Goal: Information Seeking & Learning: Learn about a topic

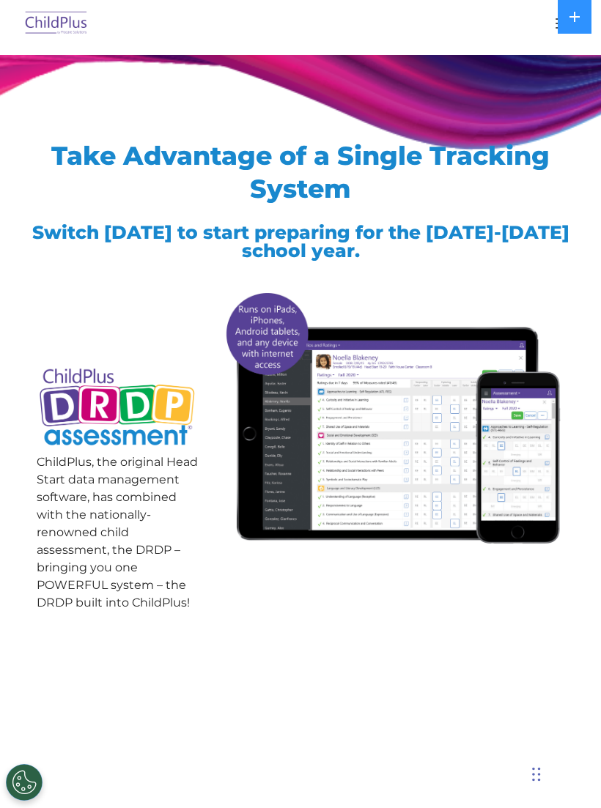
click at [79, 40] on img at bounding box center [56, 24] width 69 height 34
click at [75, 14] on img at bounding box center [56, 24] width 69 height 34
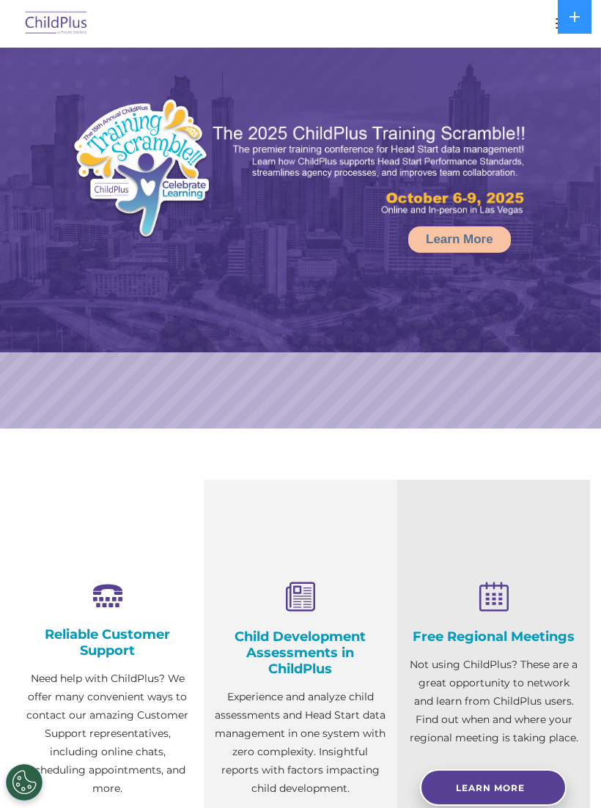
select select "MEDIUM"
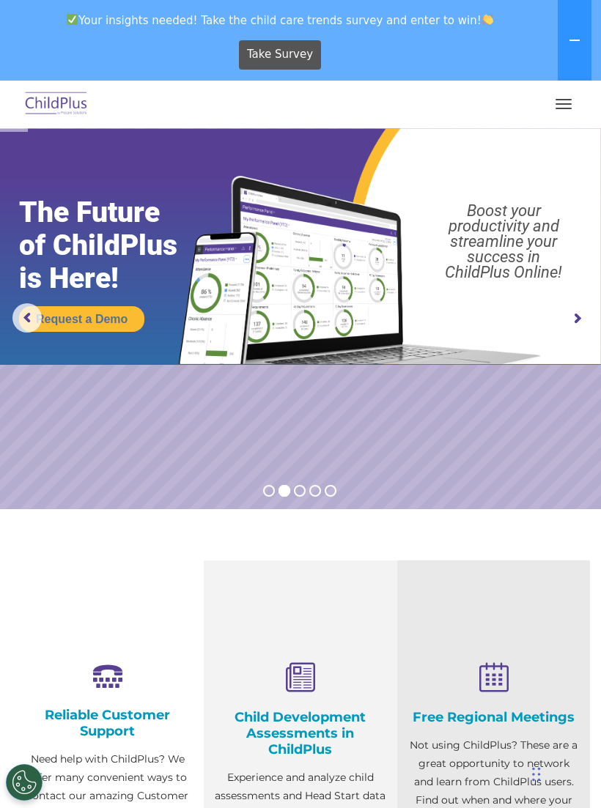
scroll to position [1, 0]
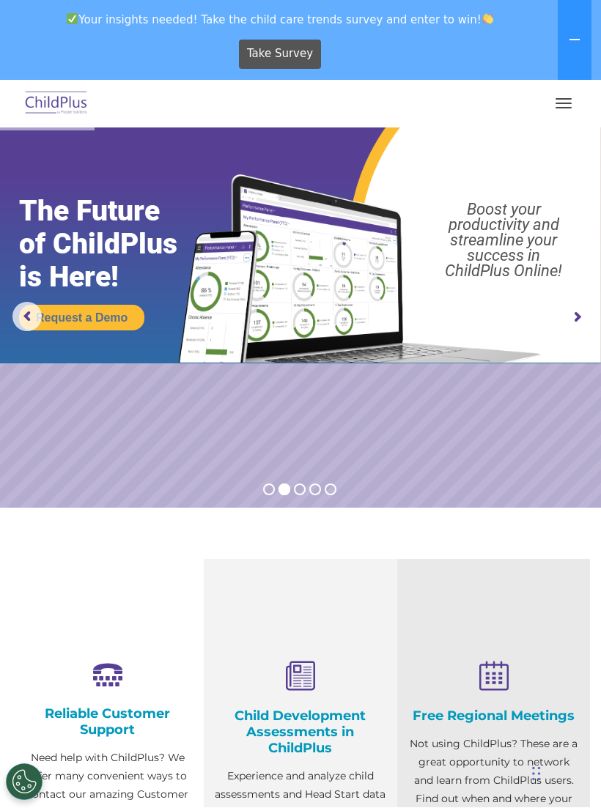
click at [593, 88] on nav "Download Support | Schedule A Demo  MENU MENU Software ChildPlus: The original…" at bounding box center [300, 105] width 601 height 48
click at [569, 111] on button "button" at bounding box center [563, 103] width 31 height 23
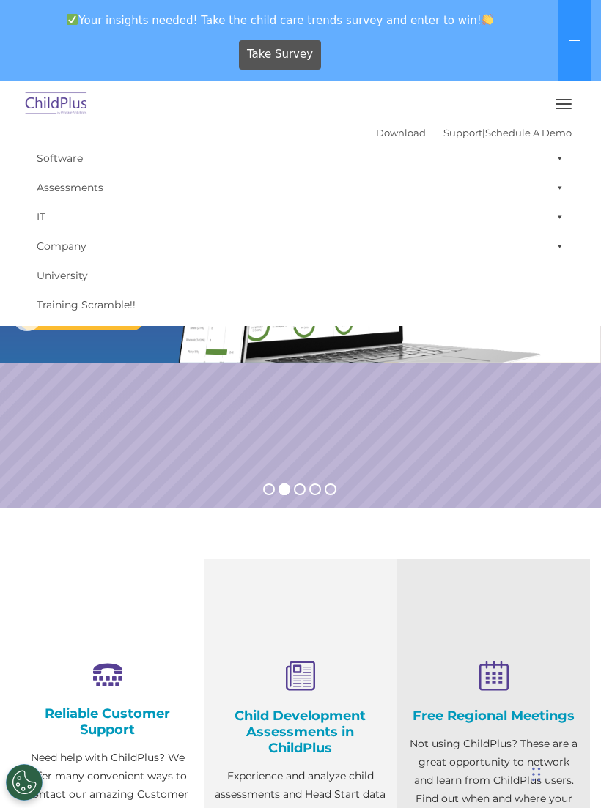
click at [386, 137] on link "Download" at bounding box center [401, 133] width 50 height 12
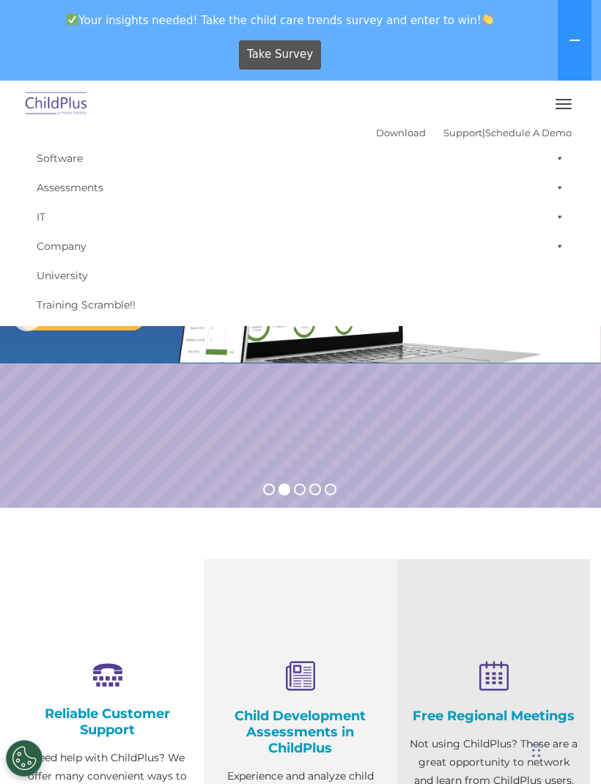
click at [505, 69] on div "Take Survey" at bounding box center [280, 54] width 549 height 40
click at [522, 149] on link "Software" at bounding box center [300, 158] width 542 height 29
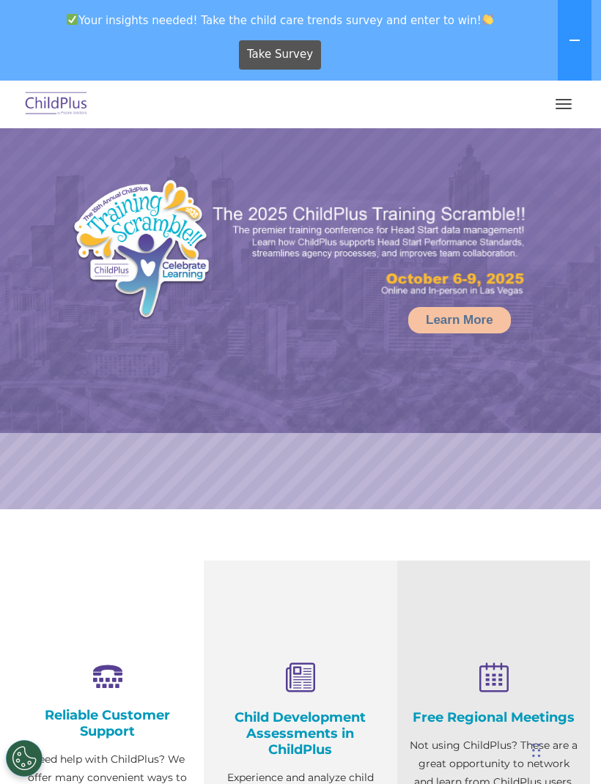
select select "MEDIUM"
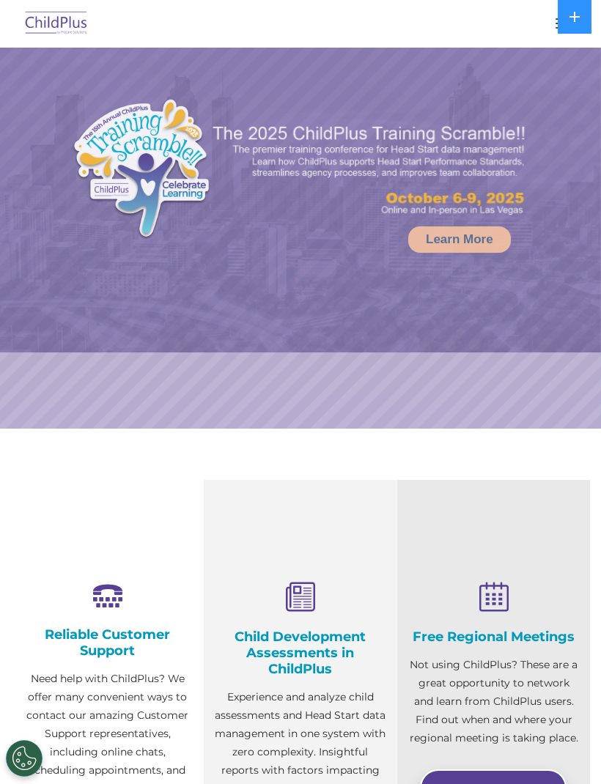
select select "MEDIUM"
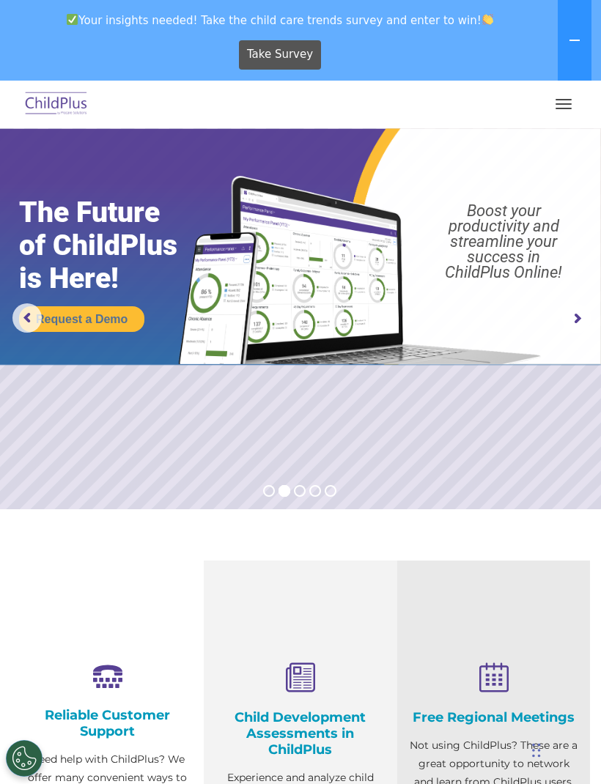
click at [317, 659] on div "Child Development Assessments in ChildPlus Experience and analyze child assessm…" at bounding box center [300, 792] width 171 height 289
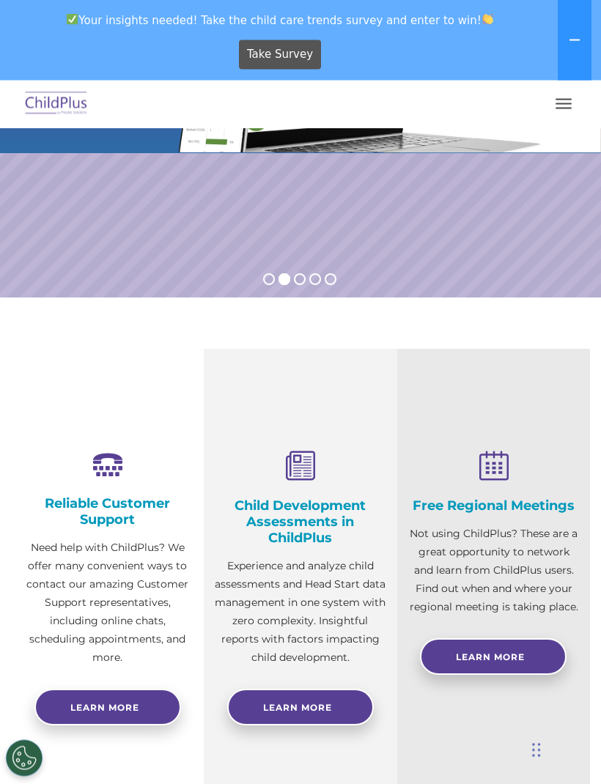
scroll to position [212, 0]
click at [303, 709] on span "Learn More" at bounding box center [297, 707] width 69 height 11
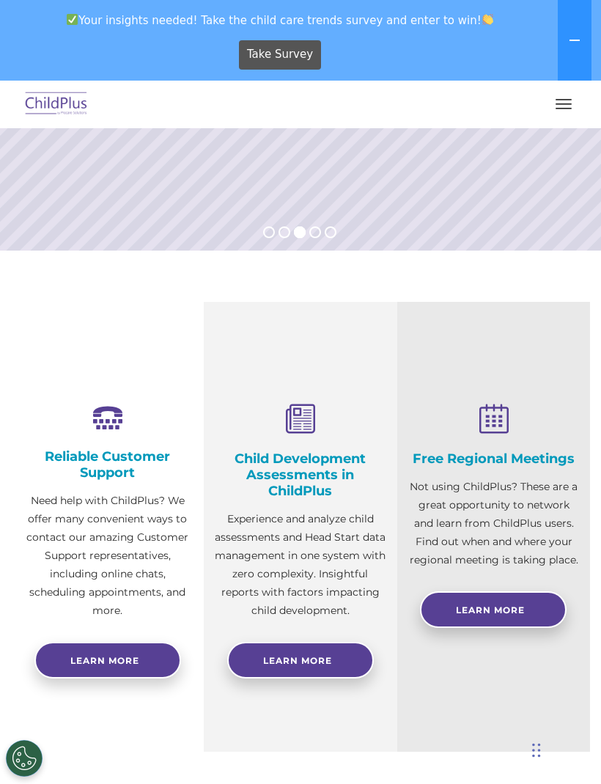
scroll to position [258, 0]
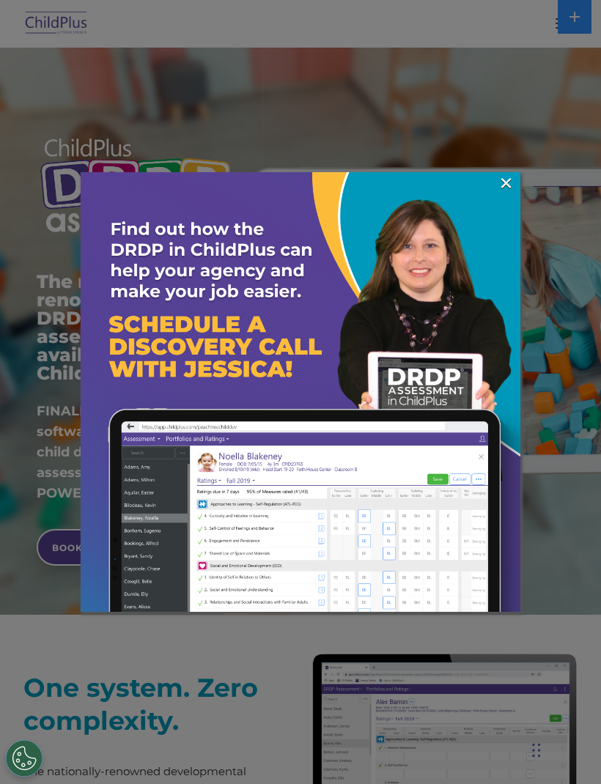
scroll to position [21, 0]
click at [520, 171] on div at bounding box center [300, 392] width 601 height 784
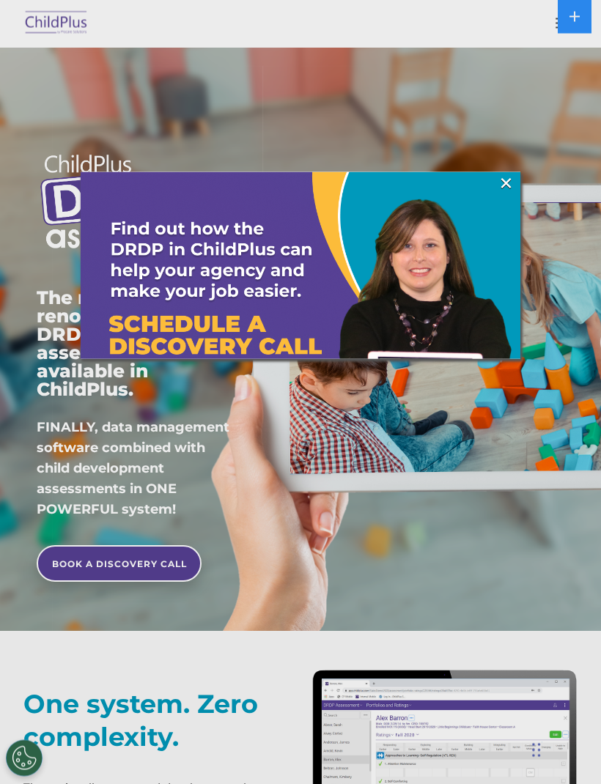
scroll to position [0, 0]
